Goal: Task Accomplishment & Management: Manage account settings

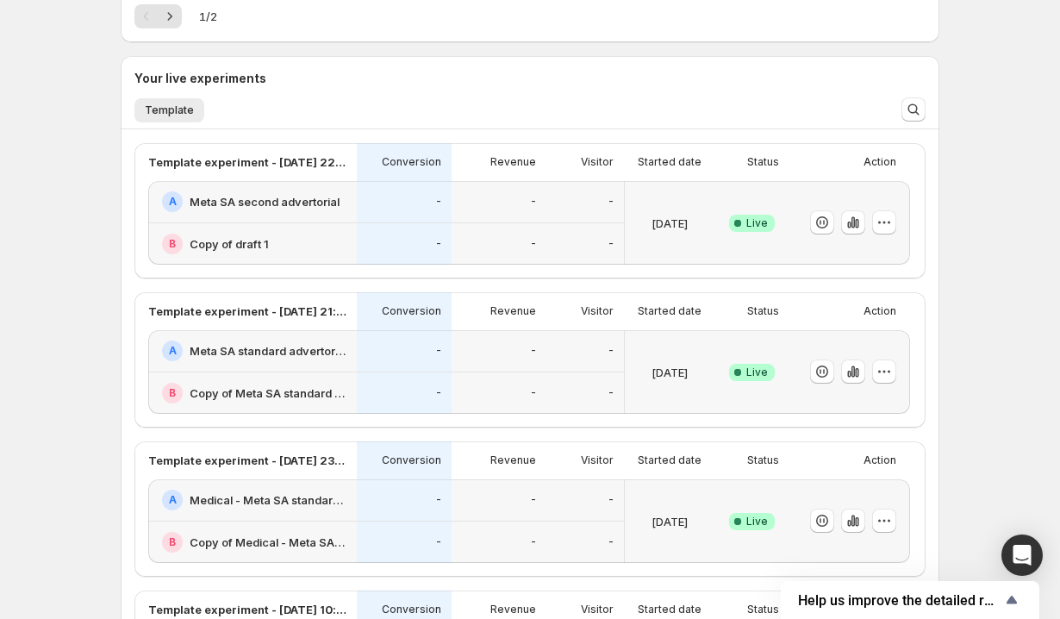
scroll to position [384, 0]
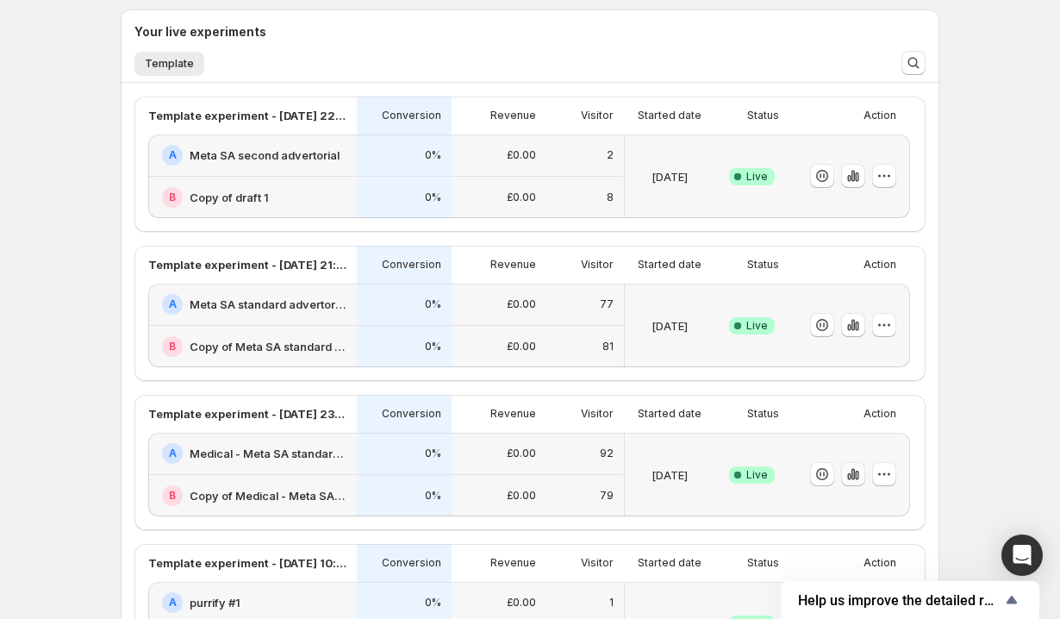
click at [856, 472] on icon "button" at bounding box center [856, 475] width 3 height 9
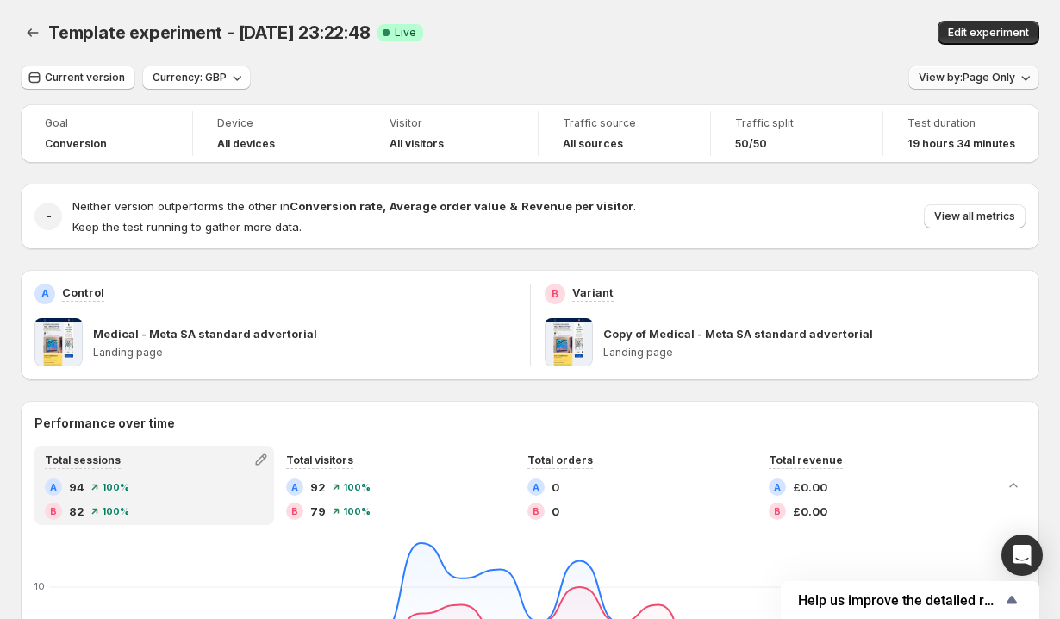
click at [957, 77] on span "View by: Page Only" at bounding box center [967, 78] width 97 height 14
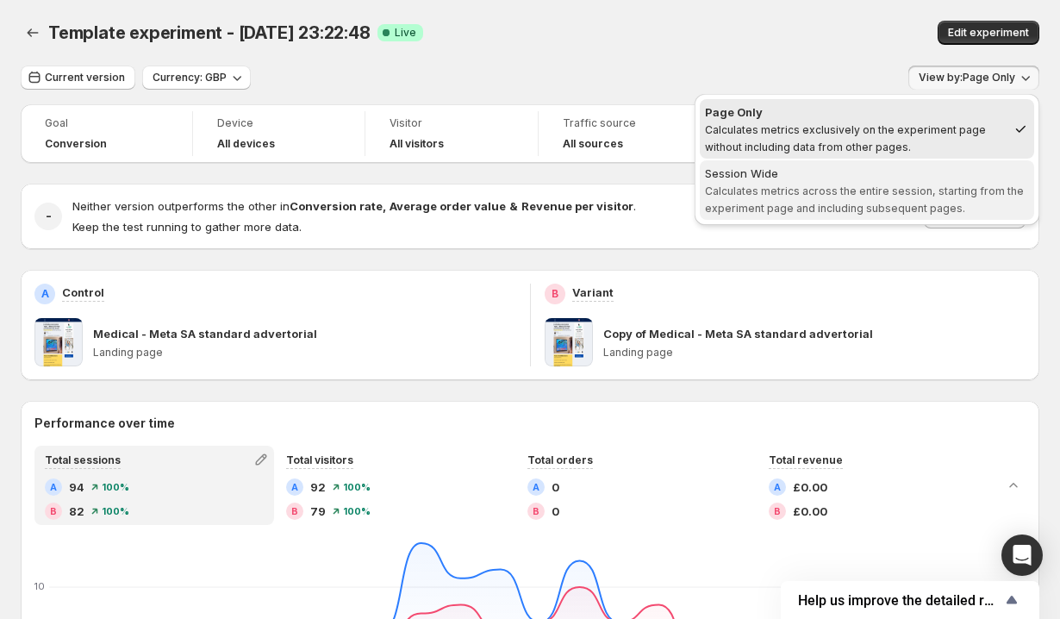
click at [836, 191] on span "Calculates metrics across the entire session, starting from the experiment page…" at bounding box center [864, 199] width 319 height 30
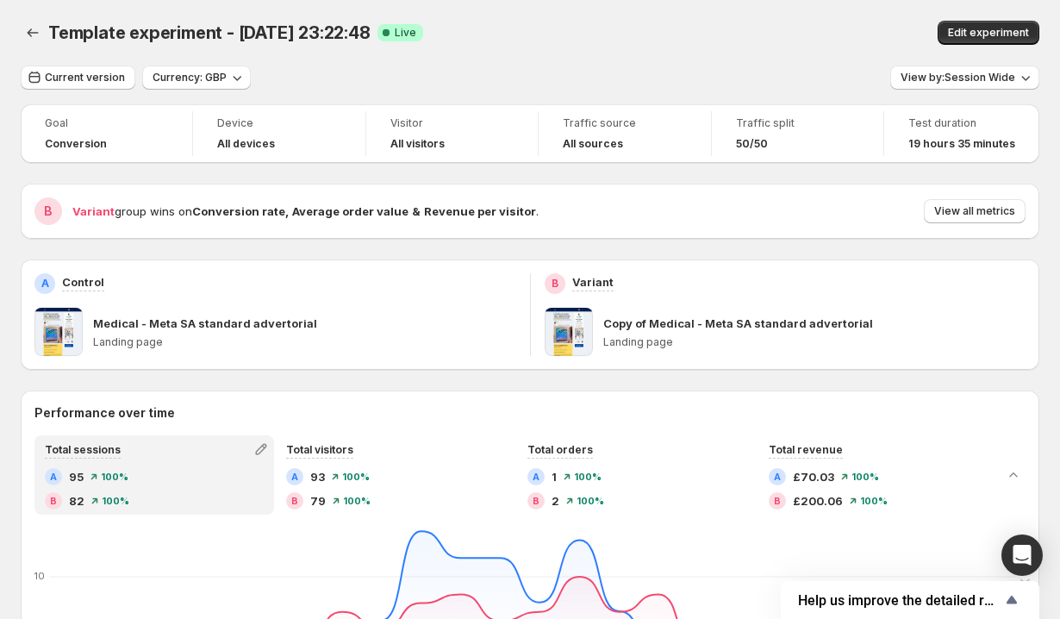
click at [939, 216] on span "View all metrics" at bounding box center [974, 211] width 81 height 14
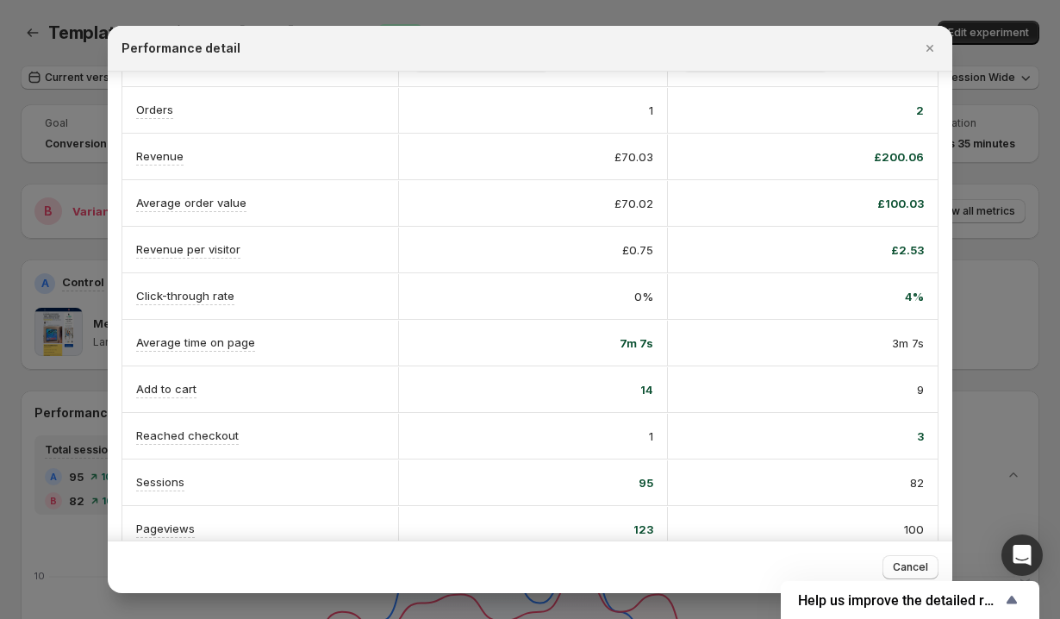
scroll to position [91, 0]
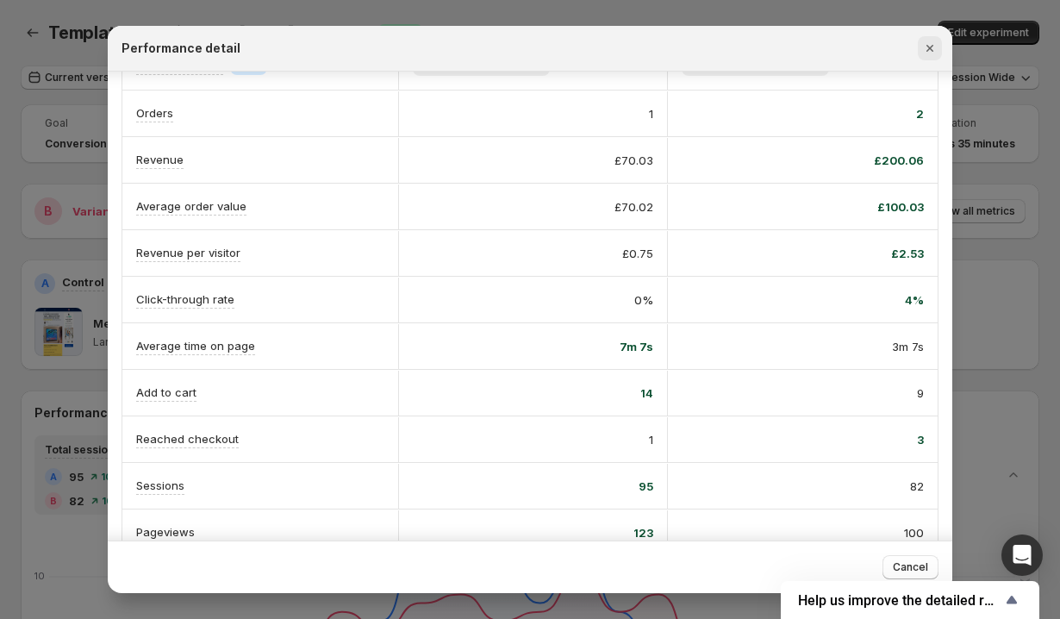
click at [934, 48] on icon "Close" at bounding box center [929, 48] width 17 height 17
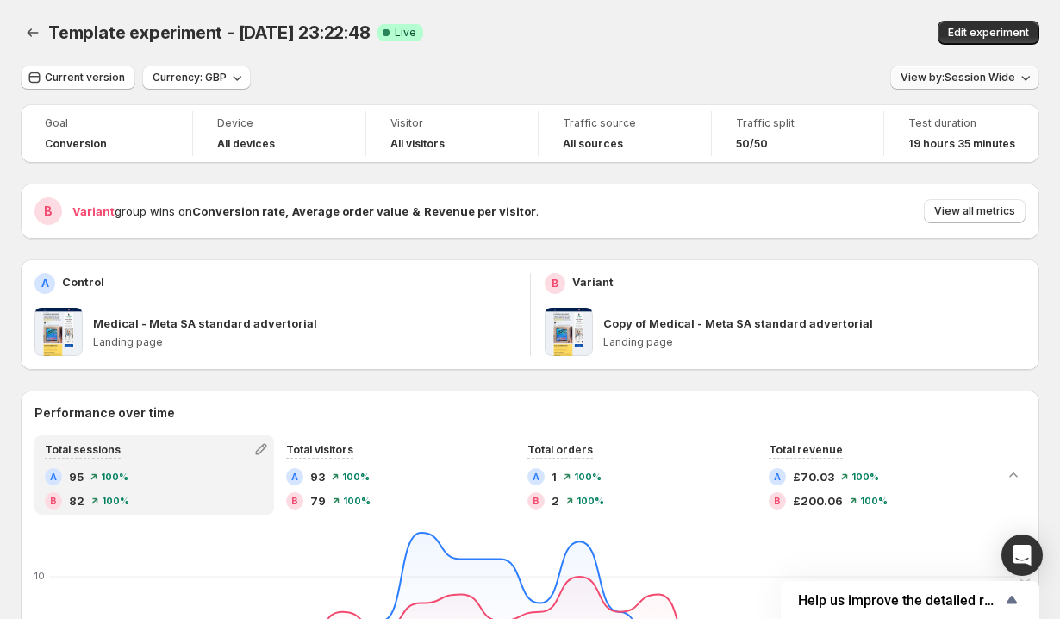
click at [949, 74] on span "View by: Session Wide" at bounding box center [958, 78] width 115 height 14
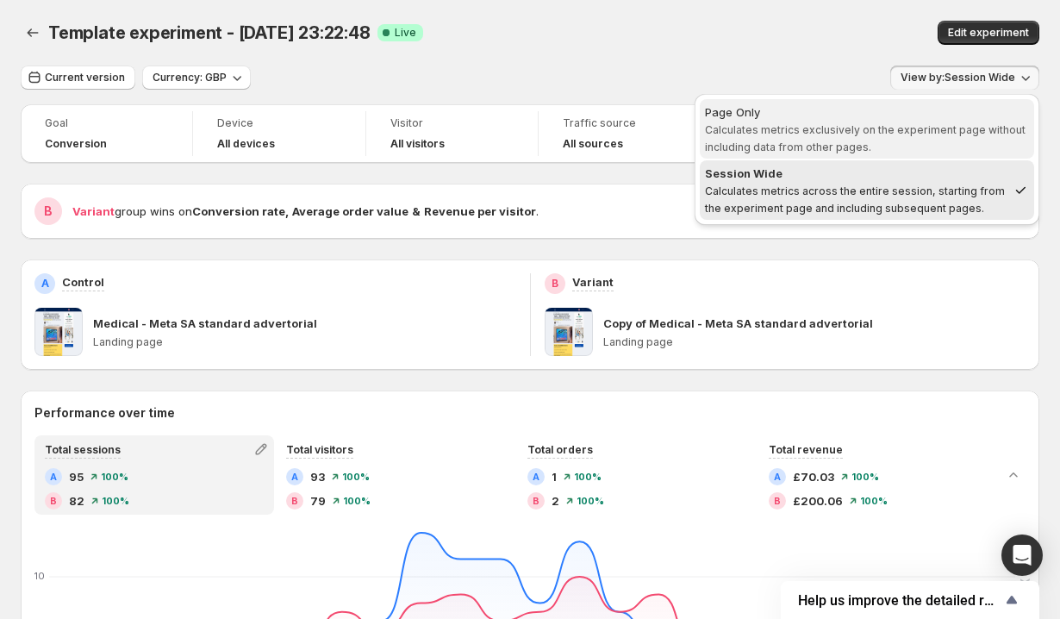
click at [876, 151] on span "Page Only Calculates metrics exclusively on the experiment page without includi…" at bounding box center [867, 129] width 324 height 52
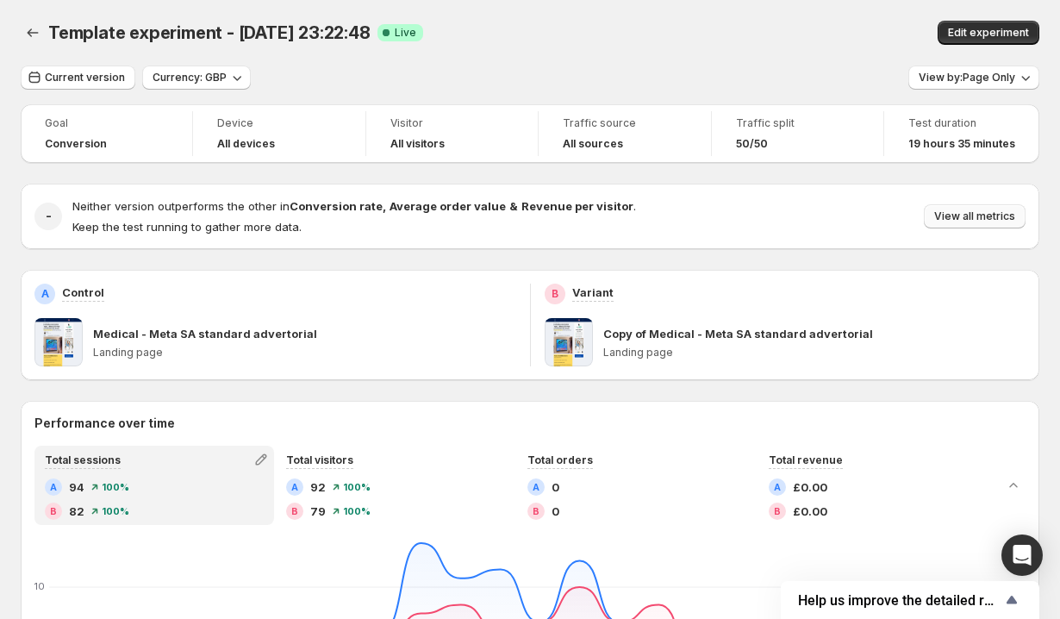
click at [975, 222] on span "View all metrics" at bounding box center [974, 216] width 81 height 14
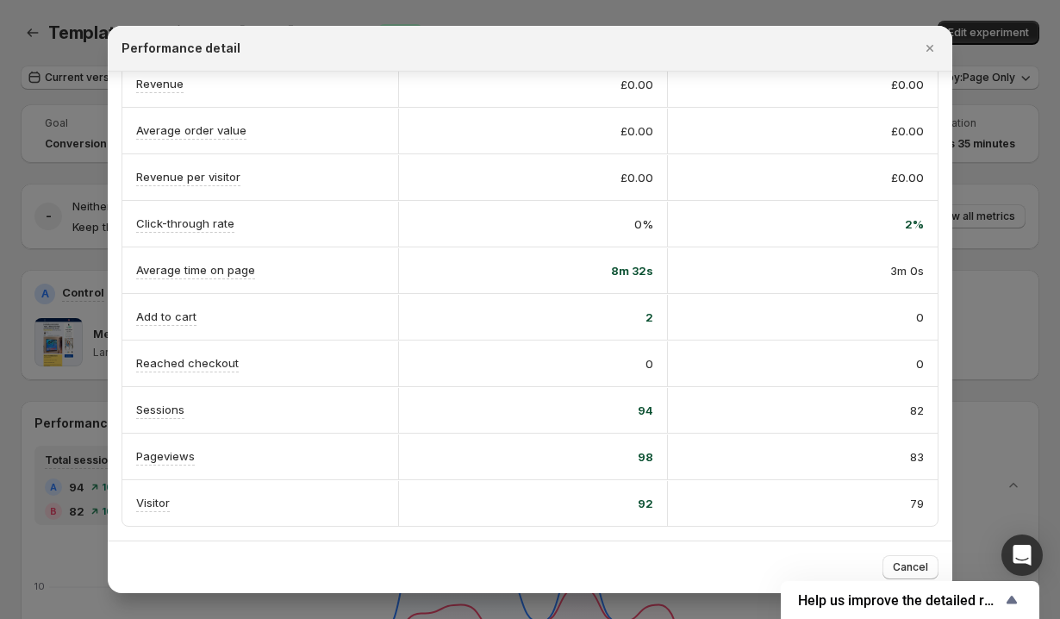
scroll to position [0, 0]
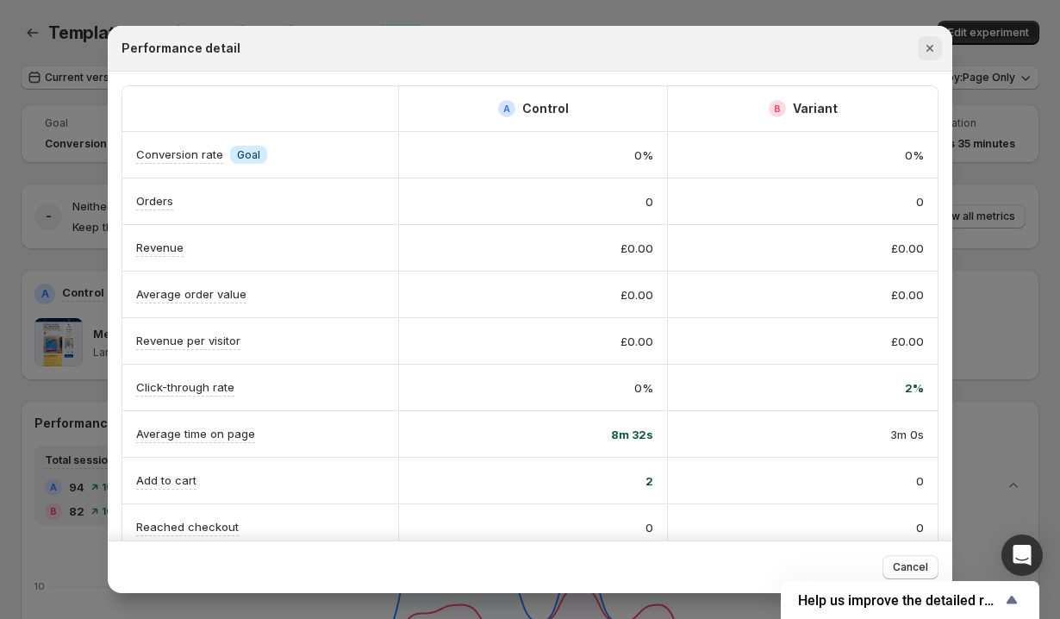
click at [930, 47] on icon "Close" at bounding box center [929, 48] width 17 height 17
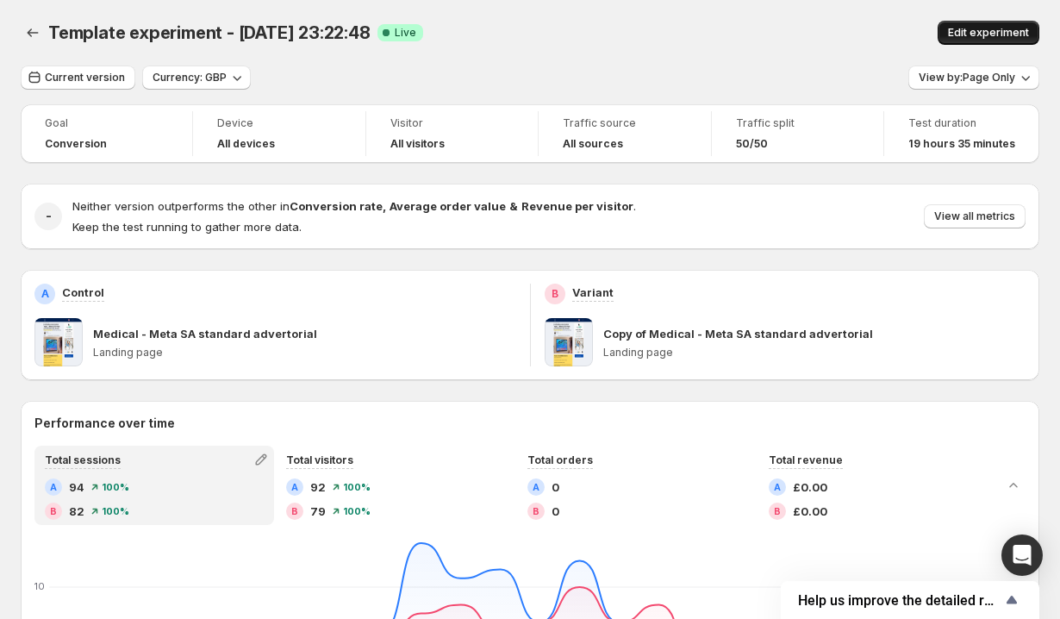
click at [946, 41] on button "Edit experiment" at bounding box center [989, 33] width 102 height 24
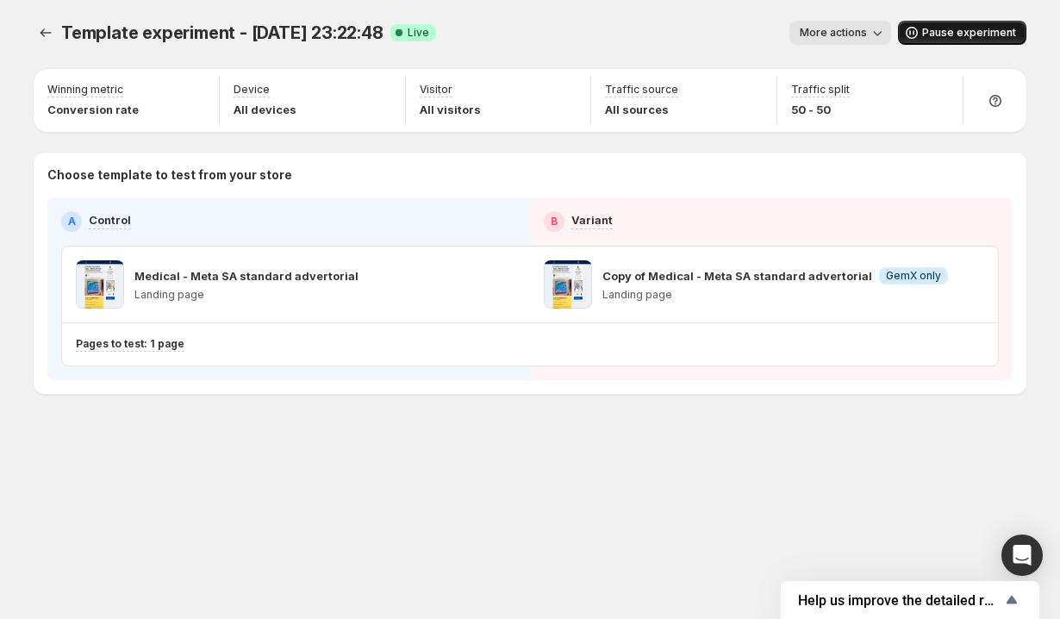
click at [938, 33] on span "Pause experiment" at bounding box center [969, 33] width 94 height 14
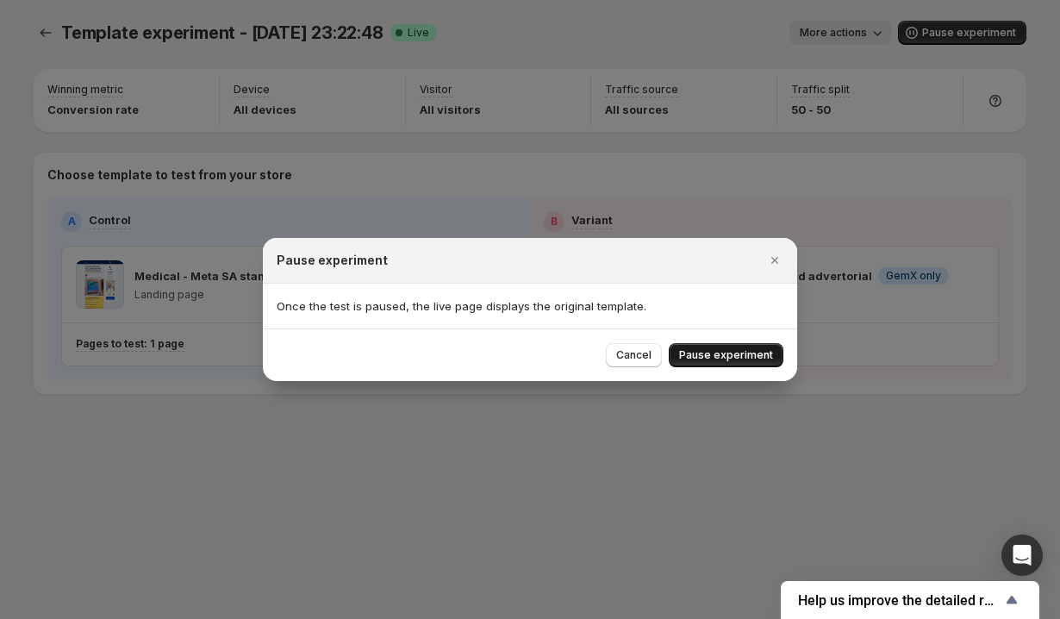
click at [699, 349] on span "Pause experiment" at bounding box center [726, 355] width 94 height 14
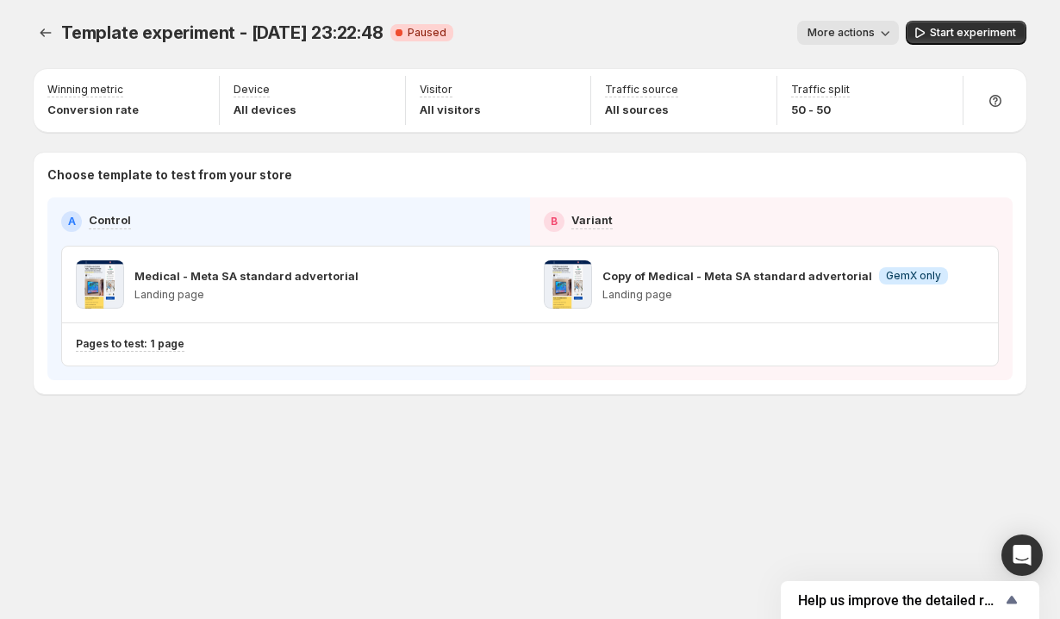
click at [861, 33] on span "More actions" at bounding box center [841, 33] width 67 height 14
click at [842, 116] on button "End experiment" at bounding box center [867, 127] width 116 height 28
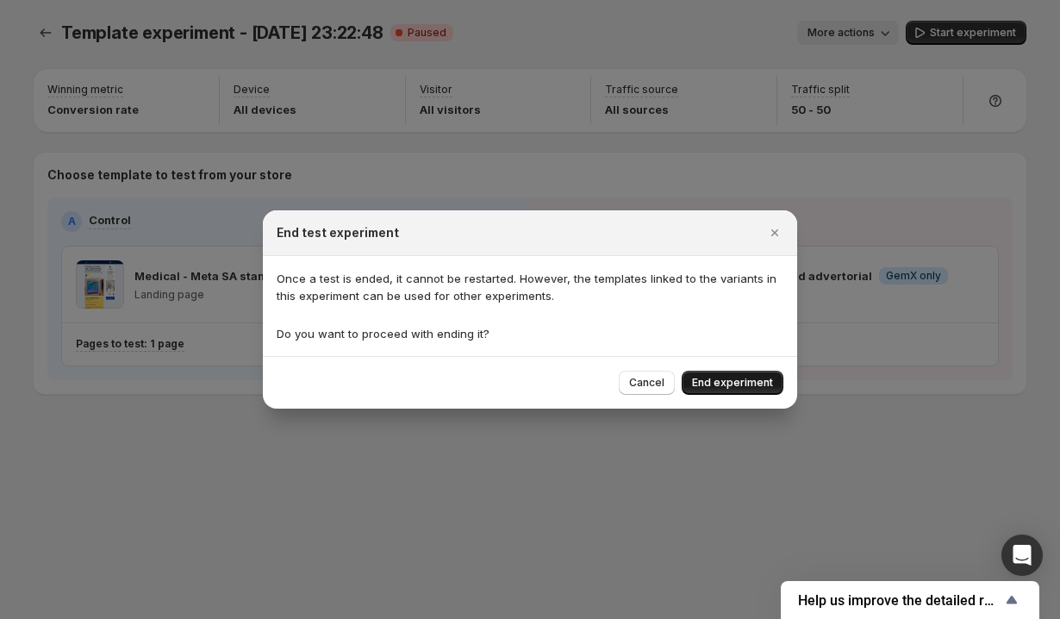
click at [711, 383] on span "End experiment" at bounding box center [732, 383] width 81 height 14
